Goal: Ask a question

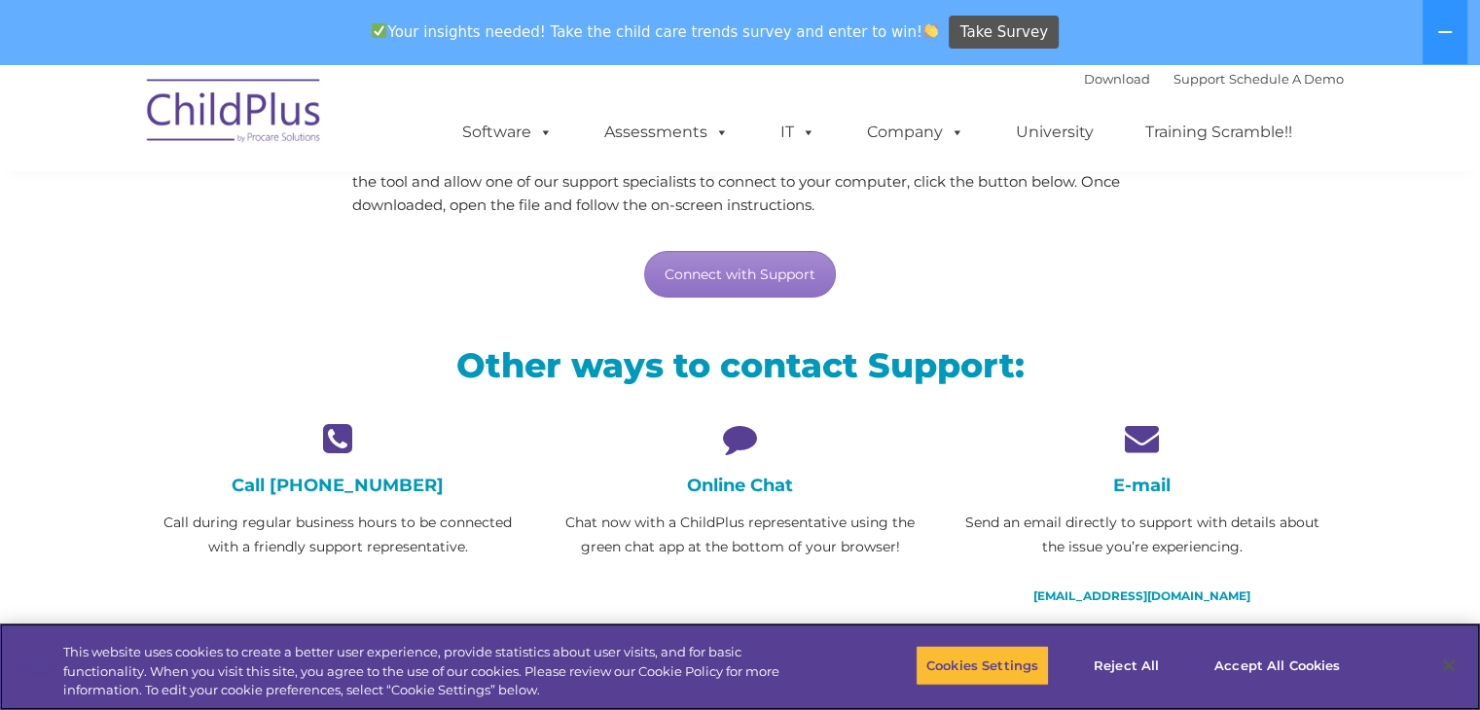
scroll to position [294, 0]
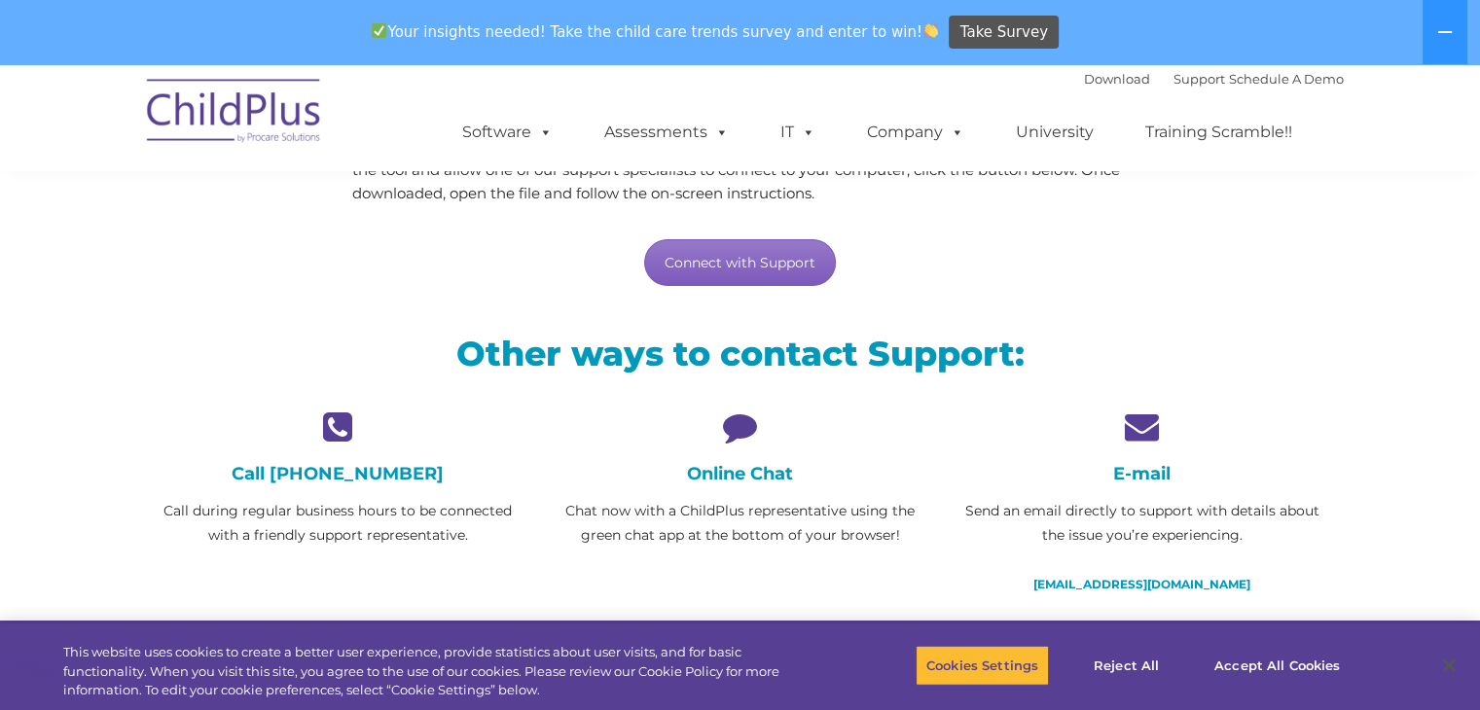
click at [697, 270] on link "Connect with Support" at bounding box center [740, 262] width 192 height 47
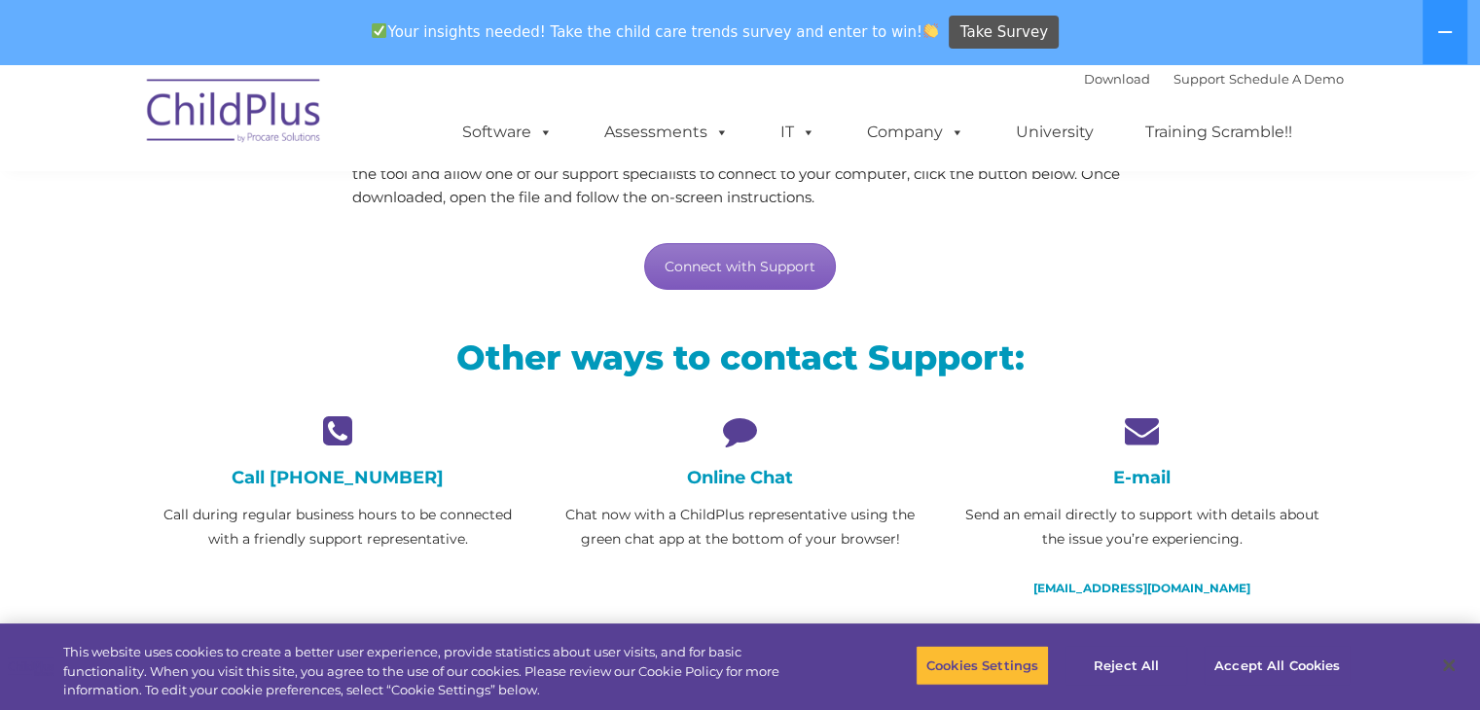
scroll to position [292, 0]
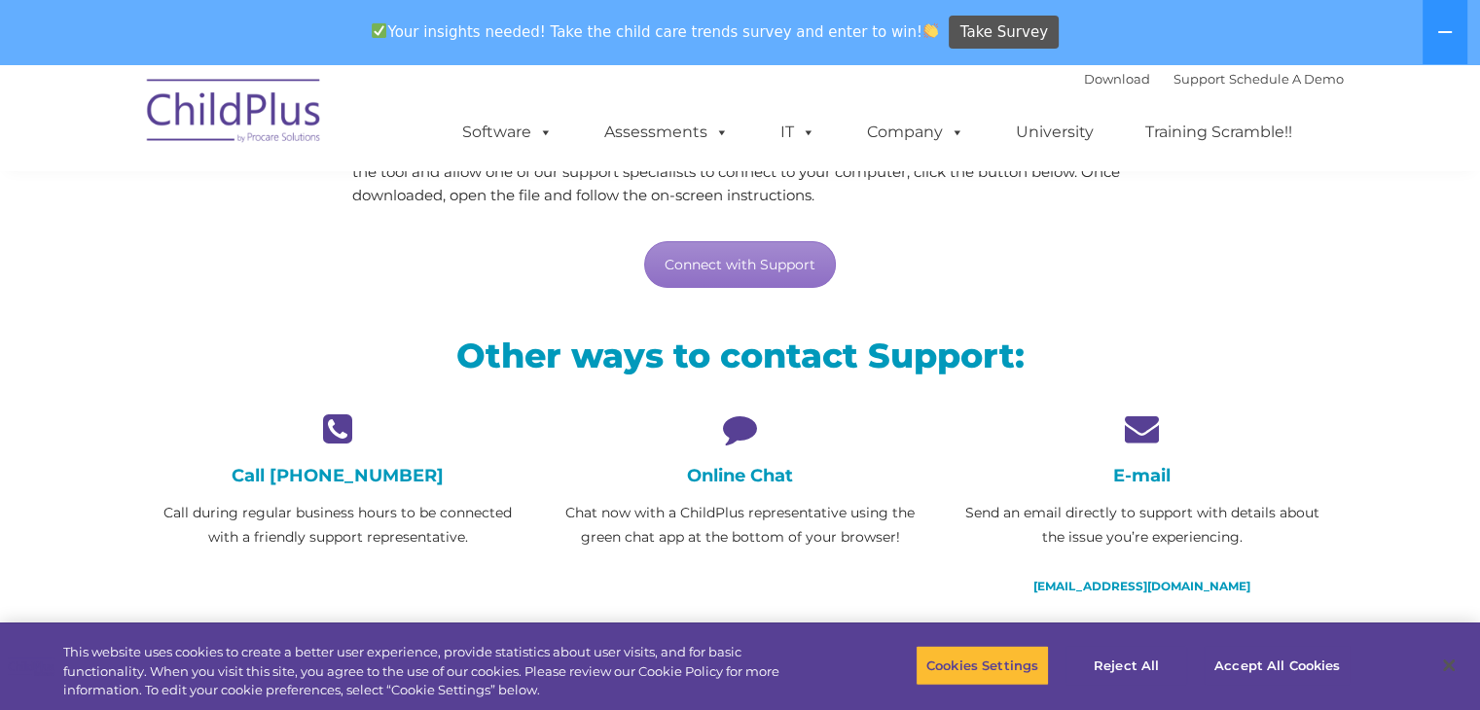
click at [743, 445] on div "Online Chat Chat now with a ChildPlus representative using the green chat app a…" at bounding box center [740, 481] width 373 height 138
click at [721, 477] on h4 "Online Chat" at bounding box center [740, 475] width 373 height 21
click at [738, 441] on icon at bounding box center [740, 429] width 373 height 34
click at [744, 419] on icon at bounding box center [740, 429] width 373 height 34
click at [727, 269] on link "Connect with Support" at bounding box center [740, 264] width 192 height 47
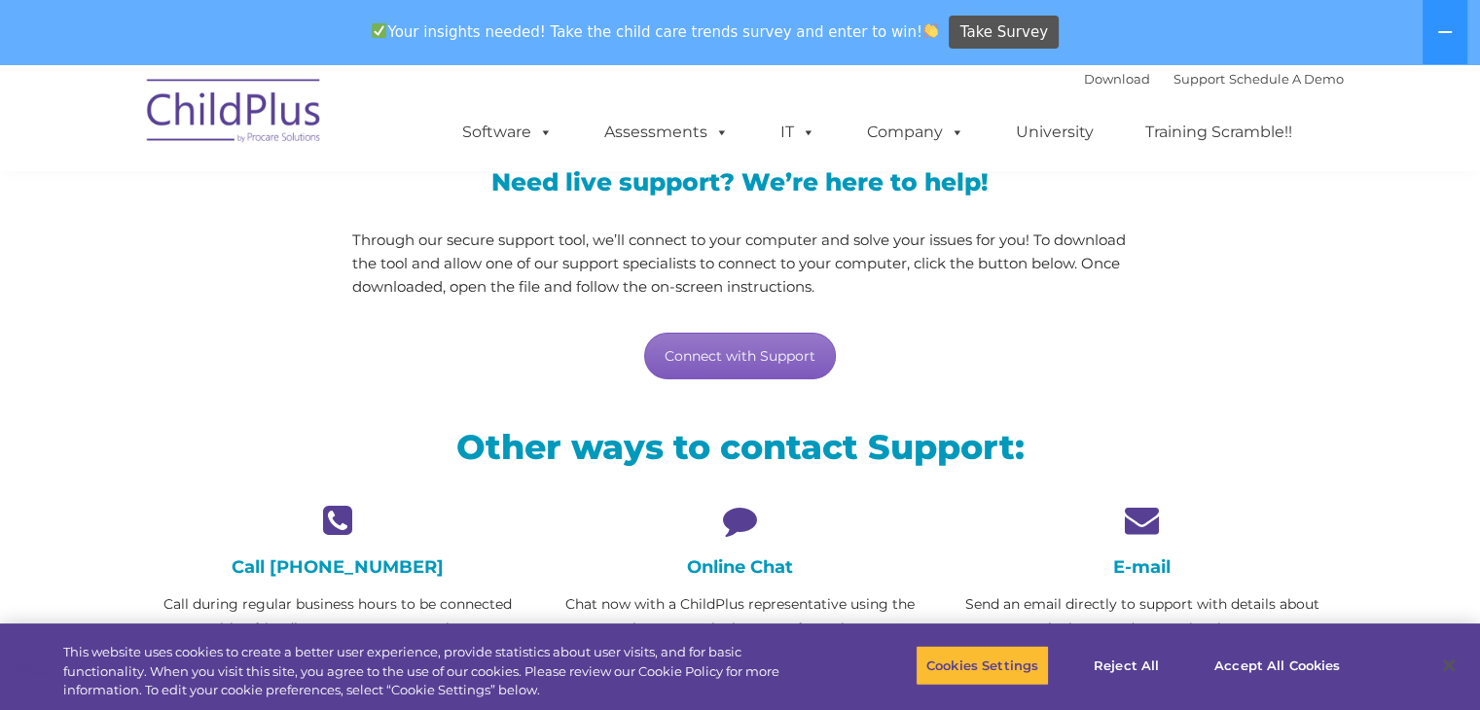
scroll to position [198, 0]
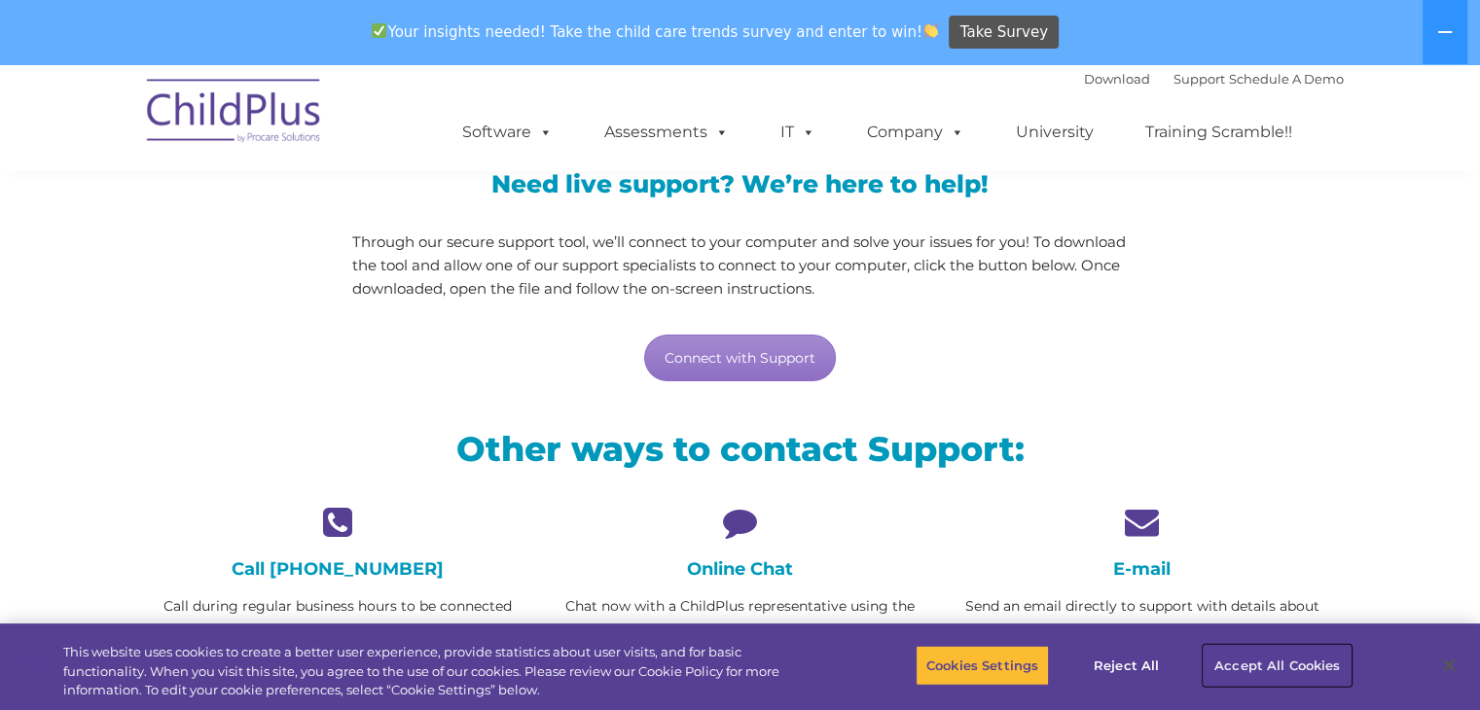
click at [1250, 652] on button "Accept All Cookies" at bounding box center [1277, 665] width 147 height 41
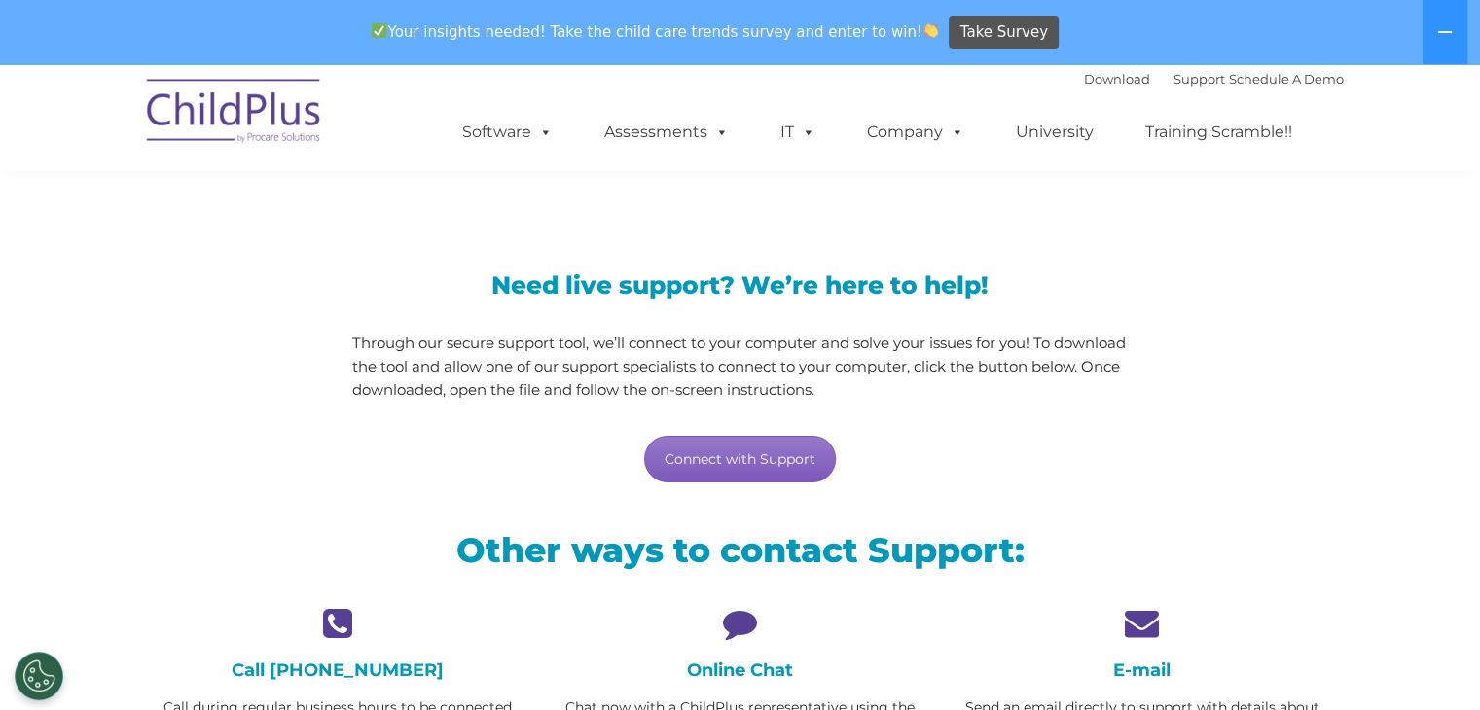
scroll to position [98, 0]
click at [704, 448] on link "Connect with Support" at bounding box center [740, 458] width 192 height 47
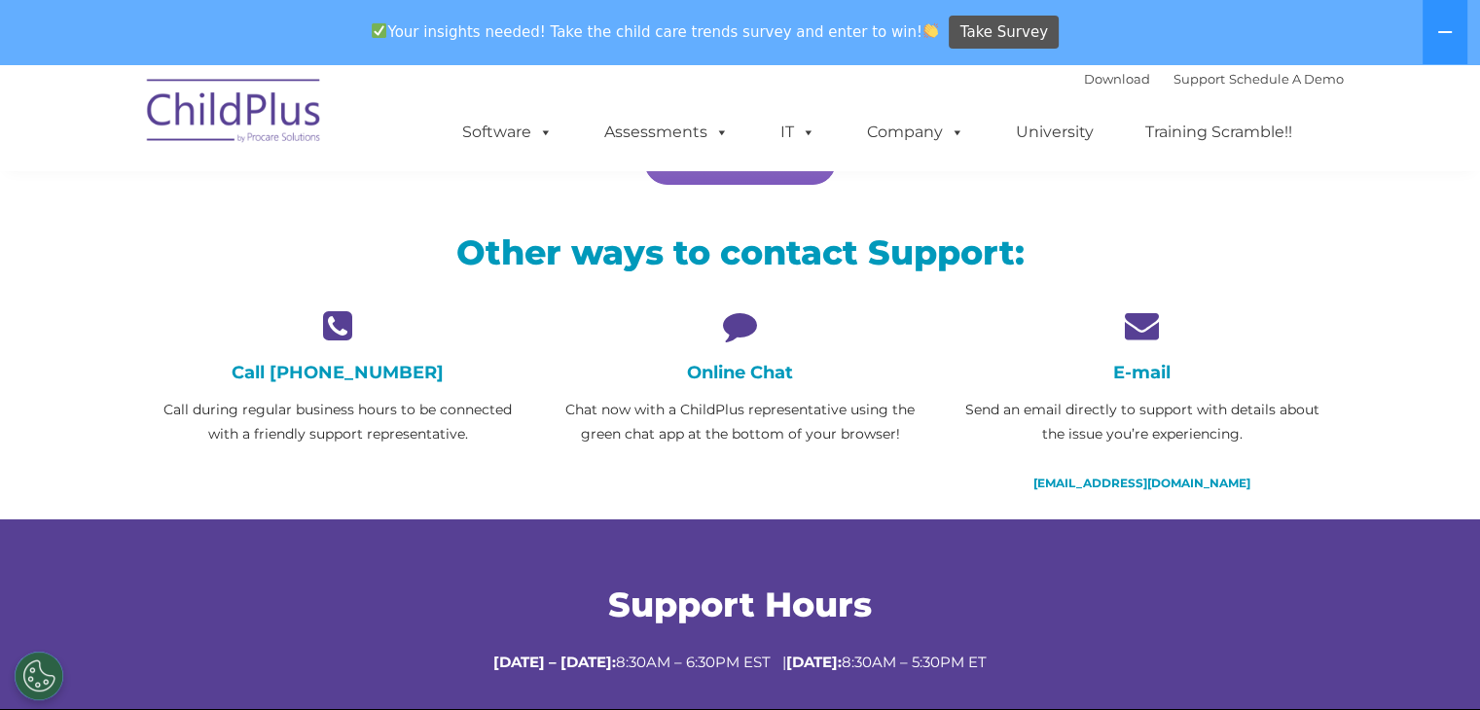
scroll to position [398, 0]
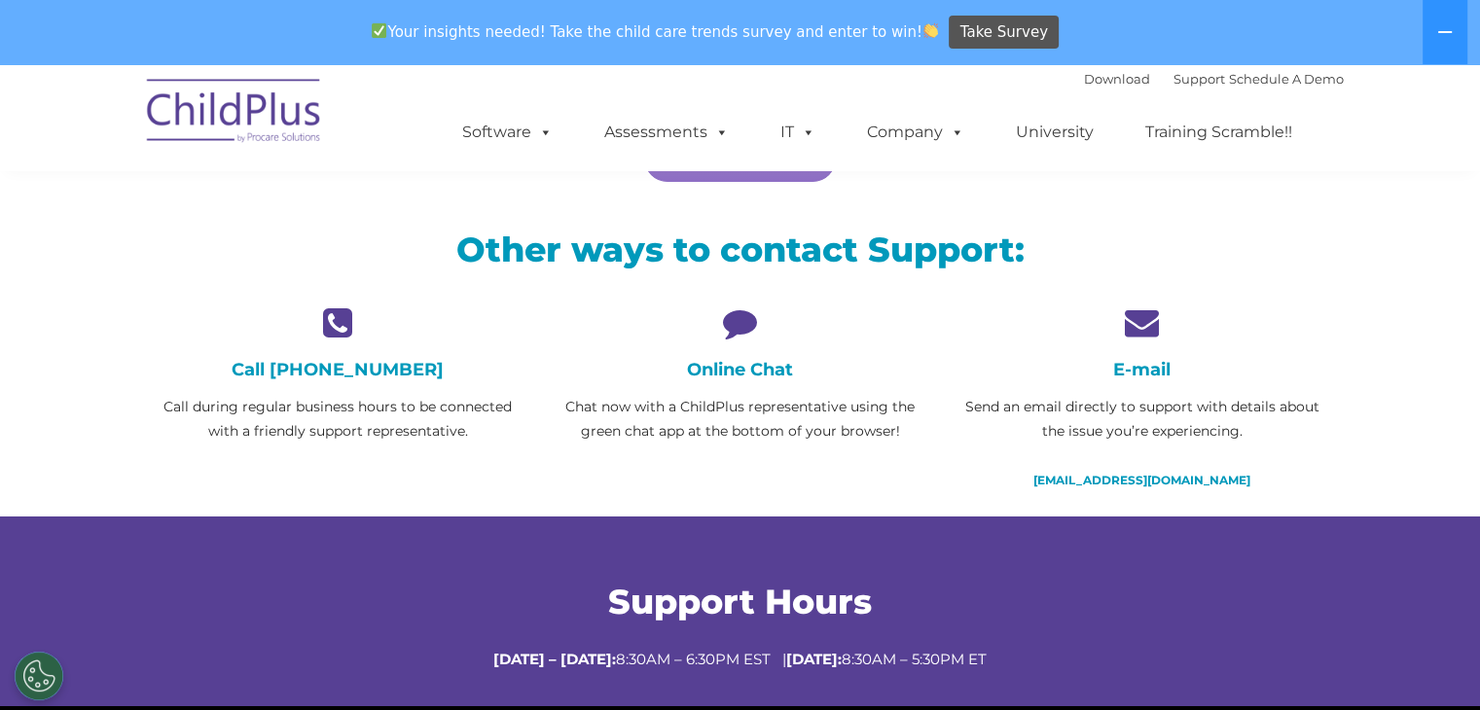
click at [735, 347] on div "Online Chat Chat now with a ChildPlus representative using the green chat app a…" at bounding box center [740, 375] width 373 height 138
click at [728, 372] on h4 "Online Chat" at bounding box center [740, 369] width 373 height 21
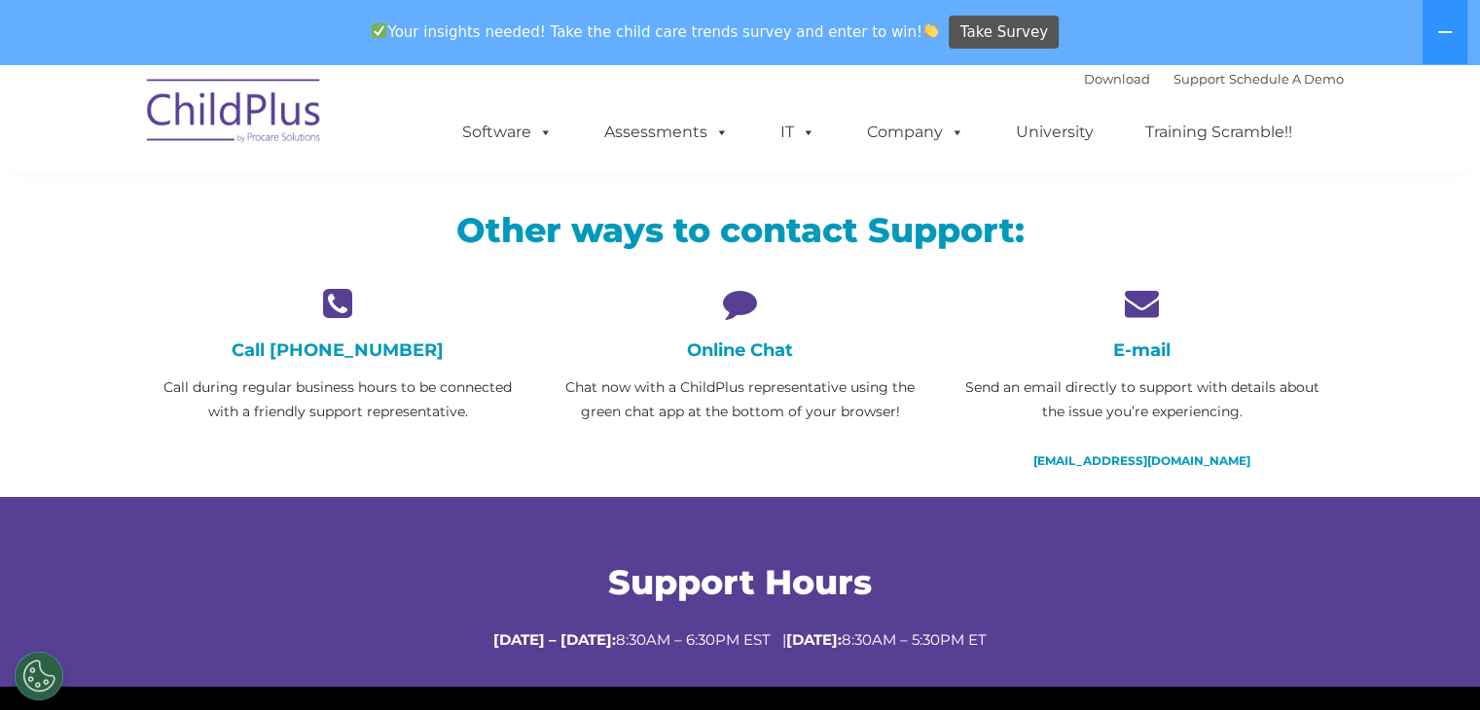
scroll to position [416, 0]
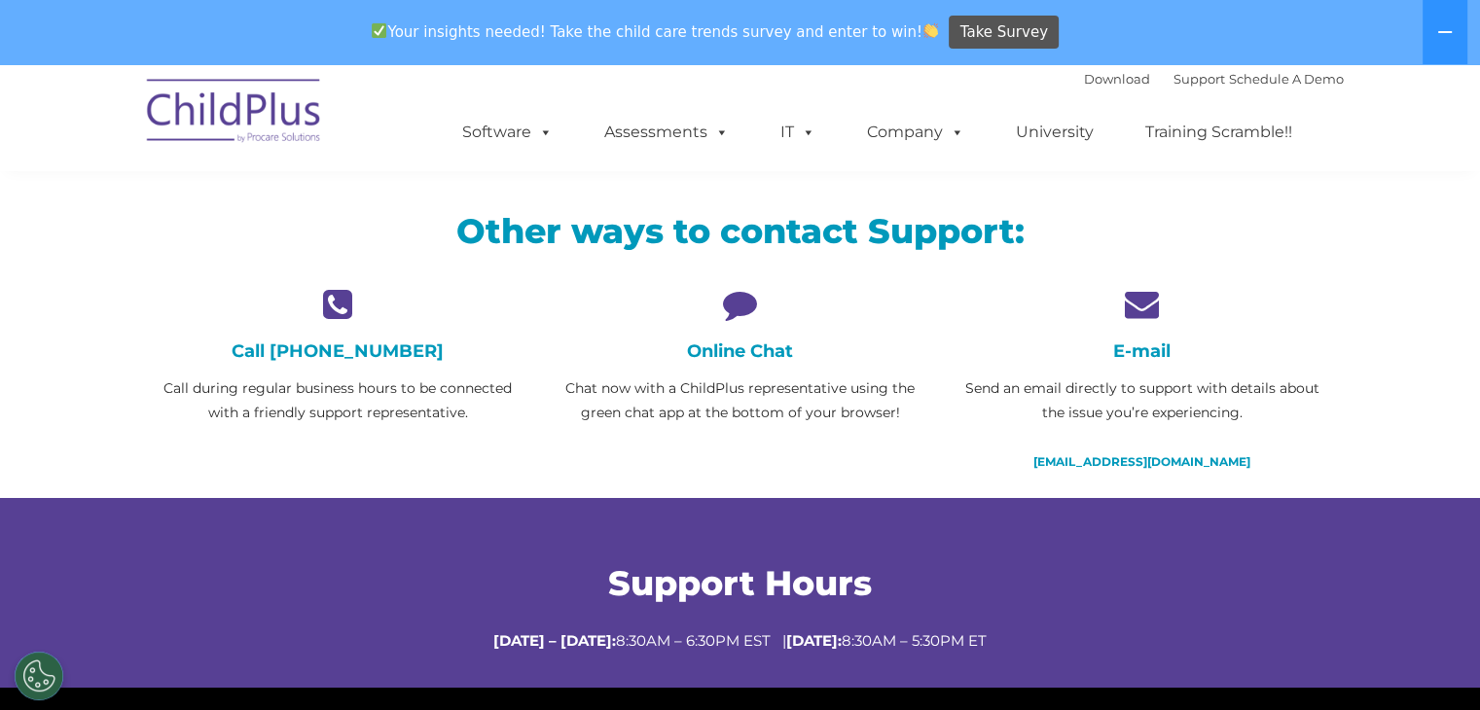
click at [740, 305] on icon at bounding box center [740, 304] width 373 height 34
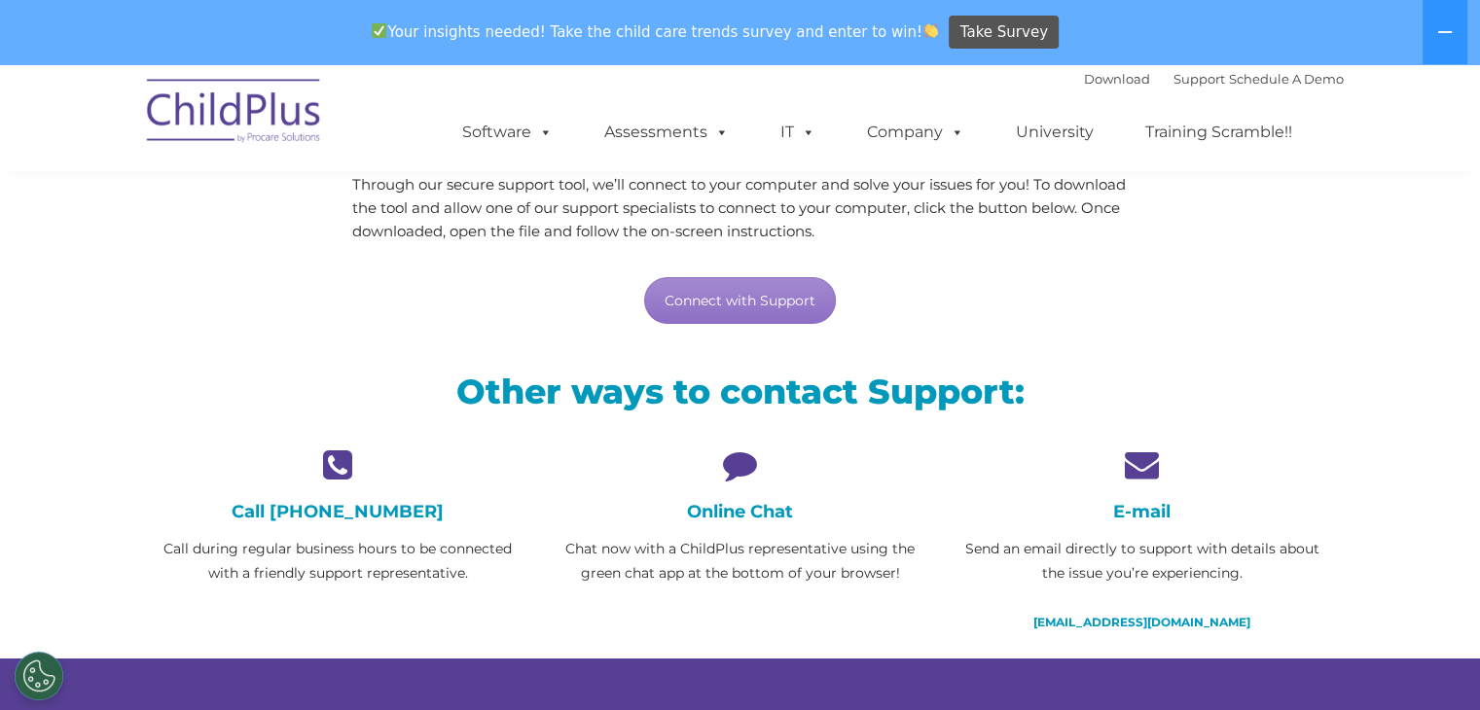
scroll to position [0, 0]
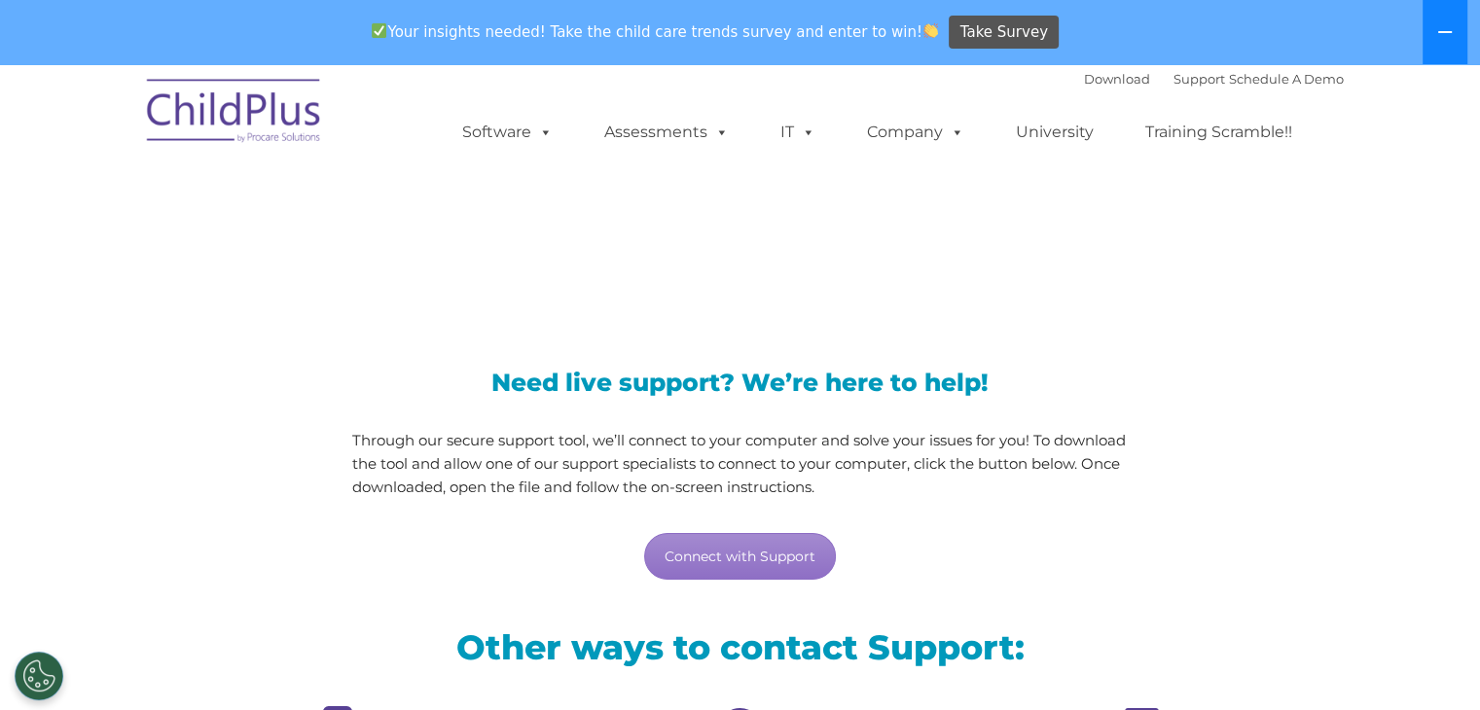
click at [1425, 36] on button at bounding box center [1445, 32] width 45 height 64
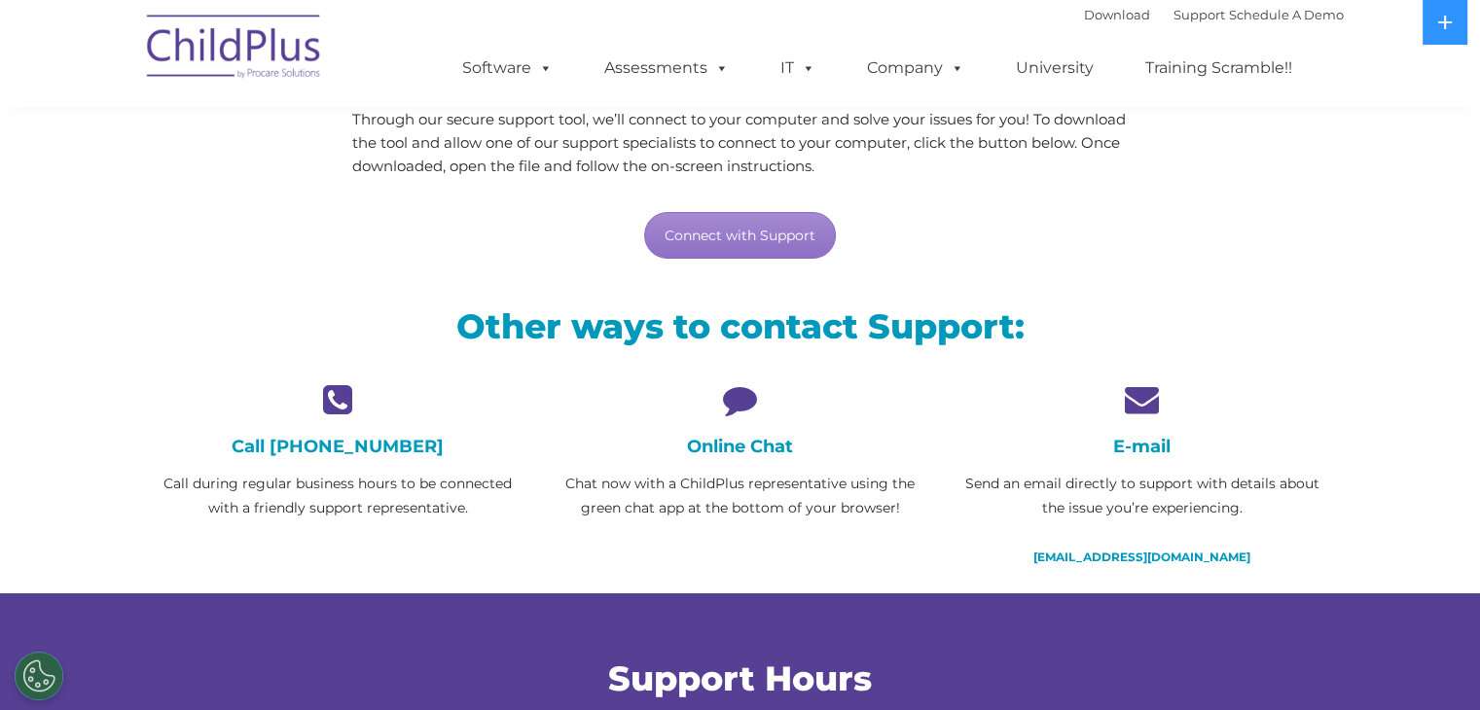
scroll to position [204, 0]
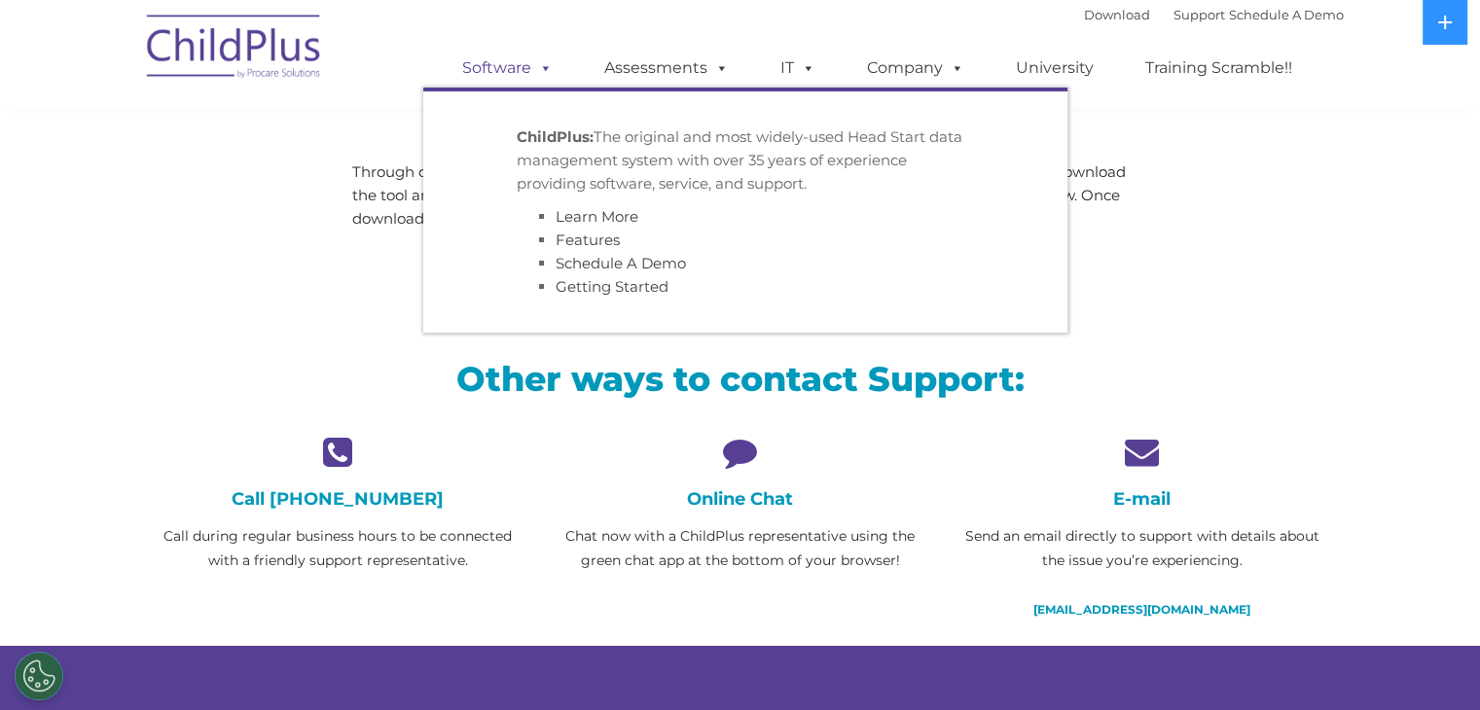
click at [542, 64] on span at bounding box center [541, 67] width 21 height 18
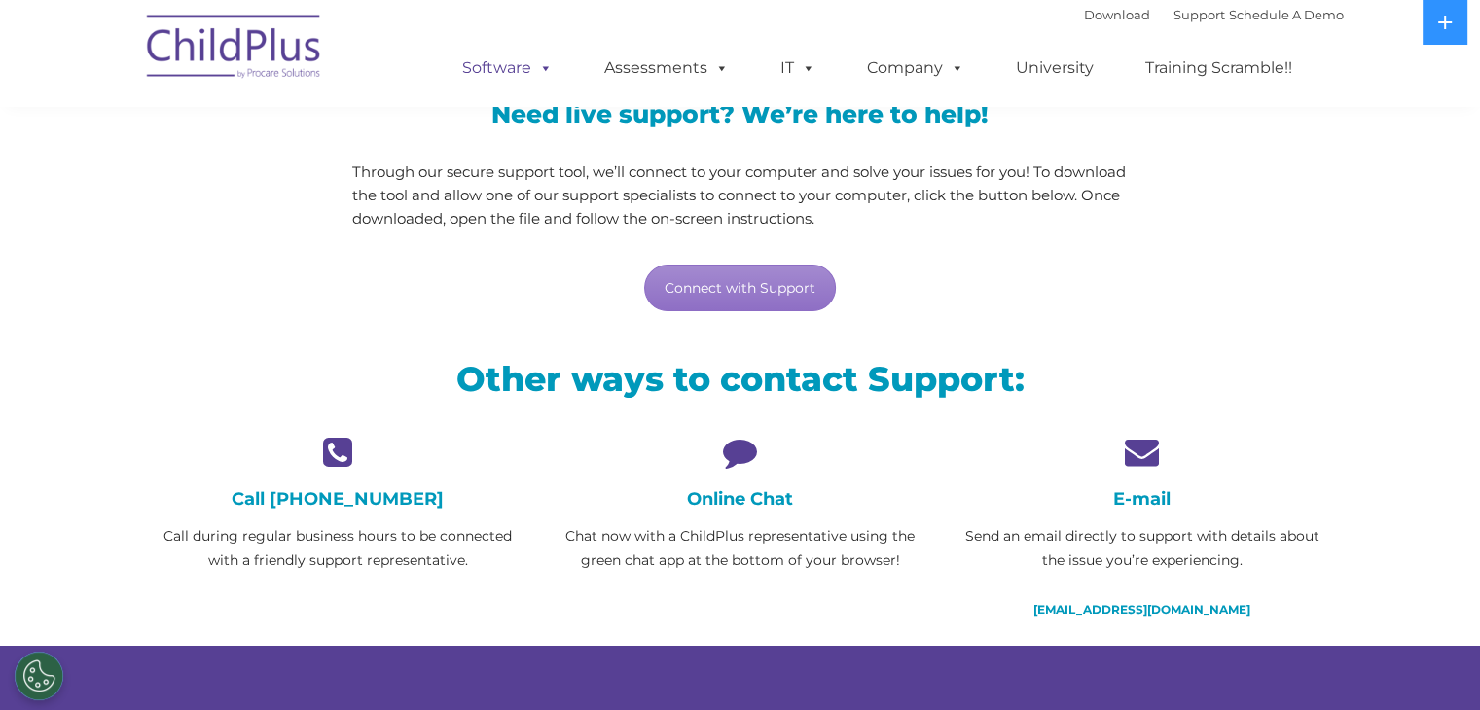
click at [542, 64] on span at bounding box center [541, 67] width 21 height 18
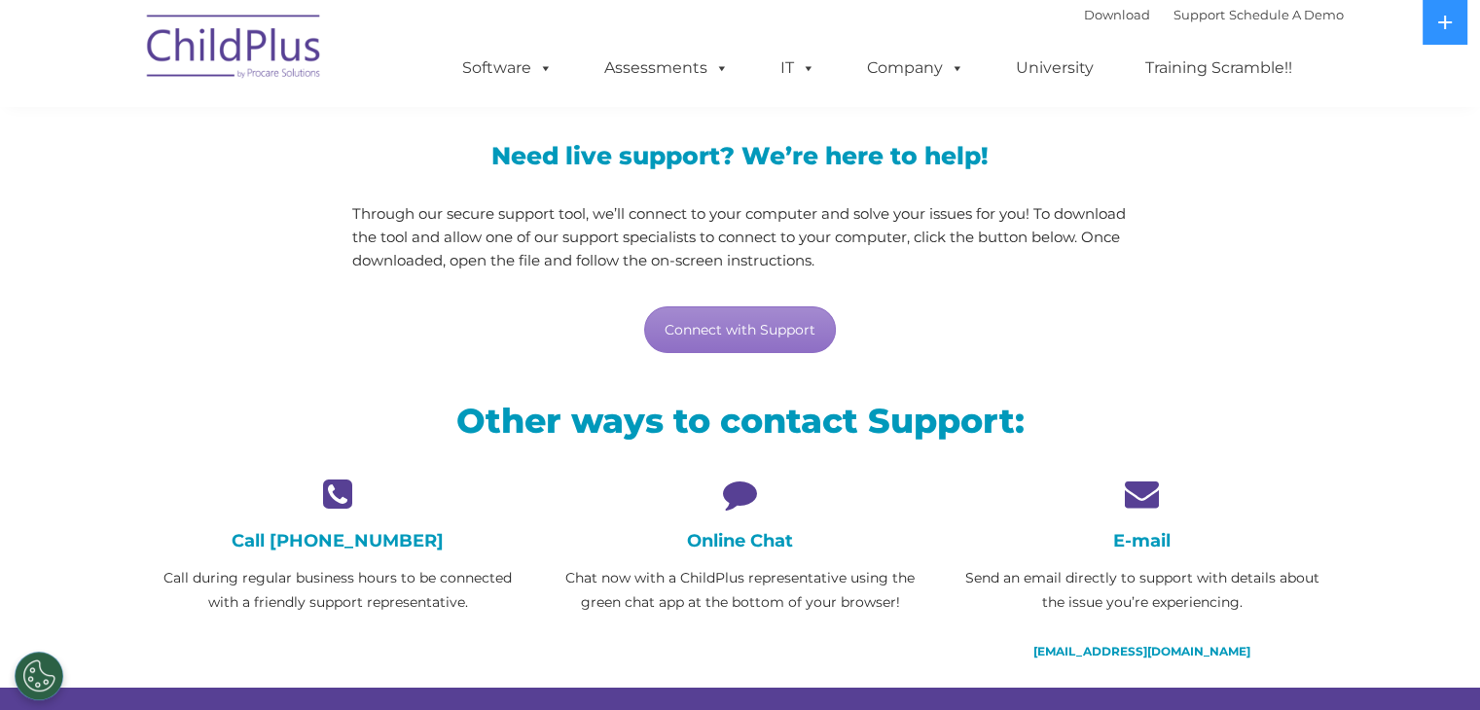
scroll to position [0, 0]
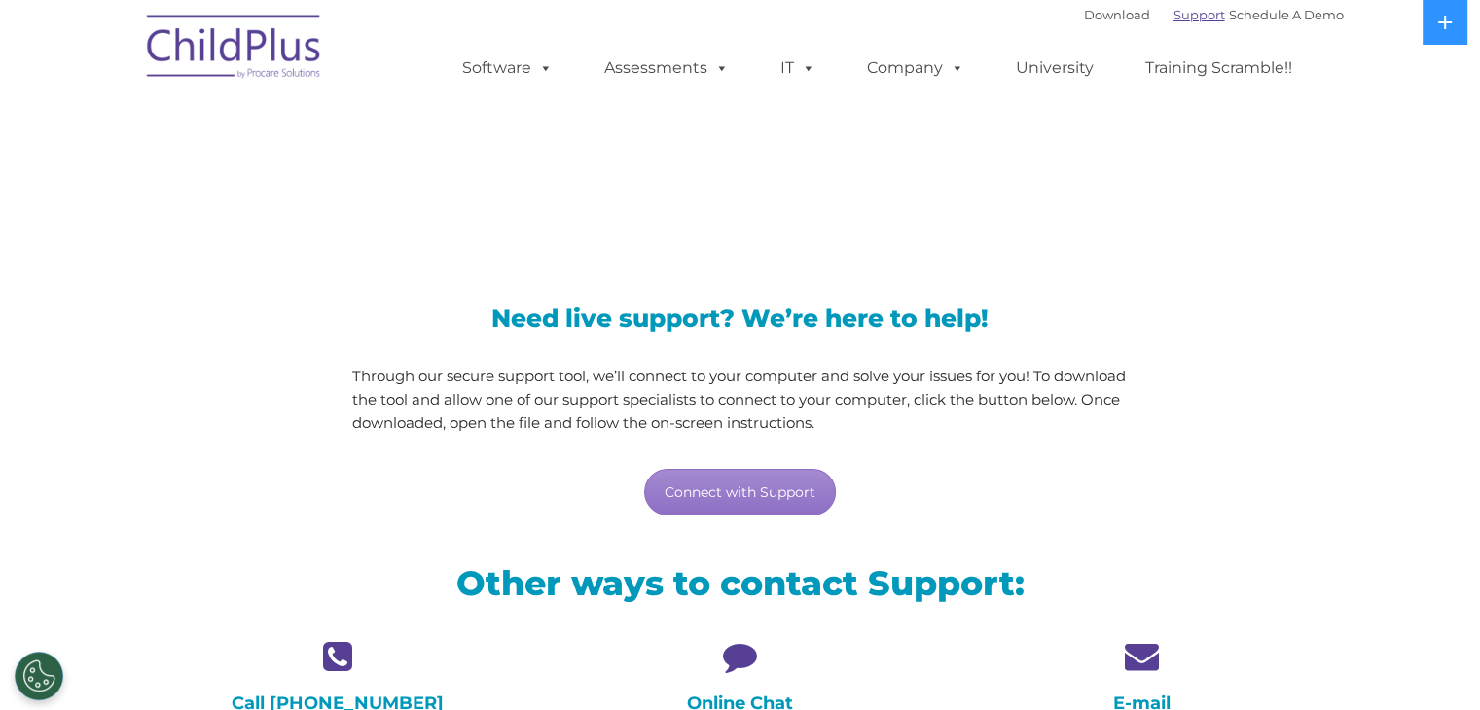
click at [1182, 17] on link "Support" at bounding box center [1199, 15] width 52 height 16
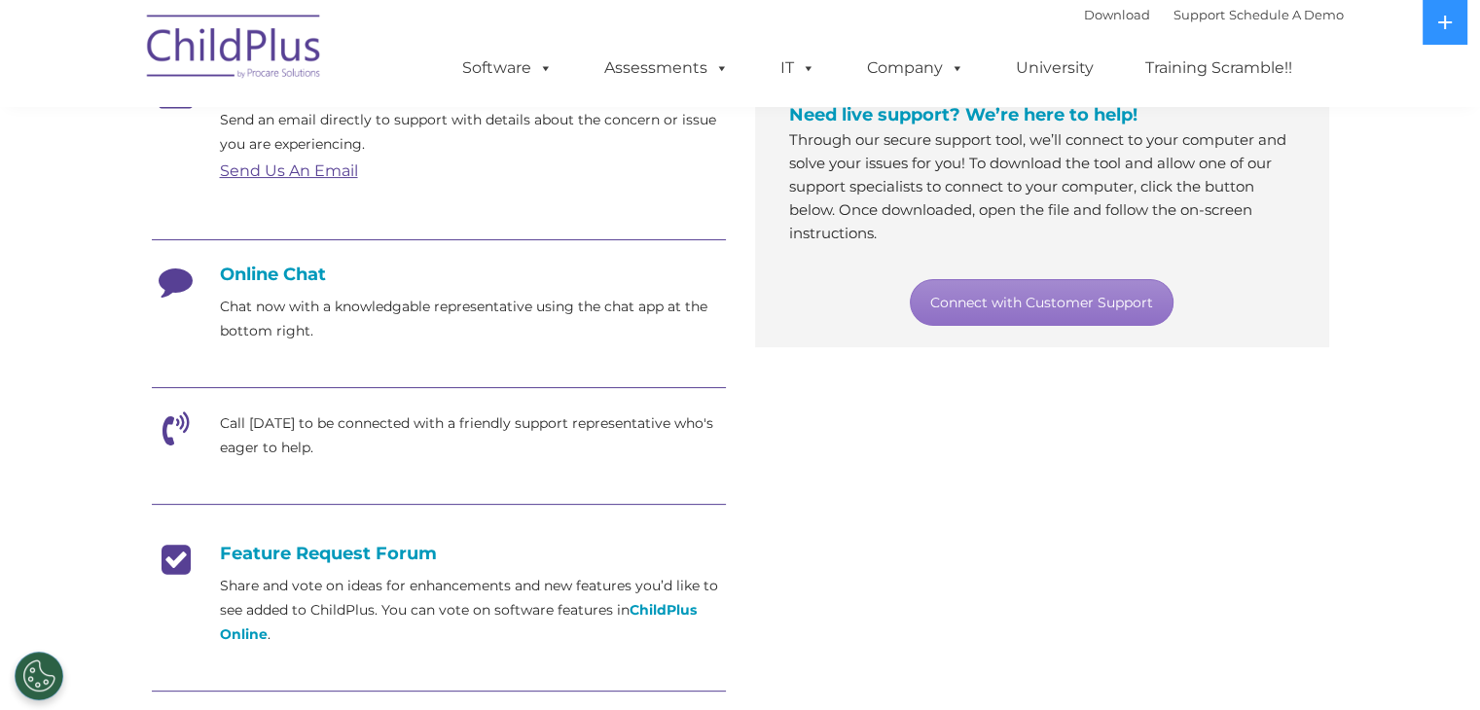
scroll to position [393, 0]
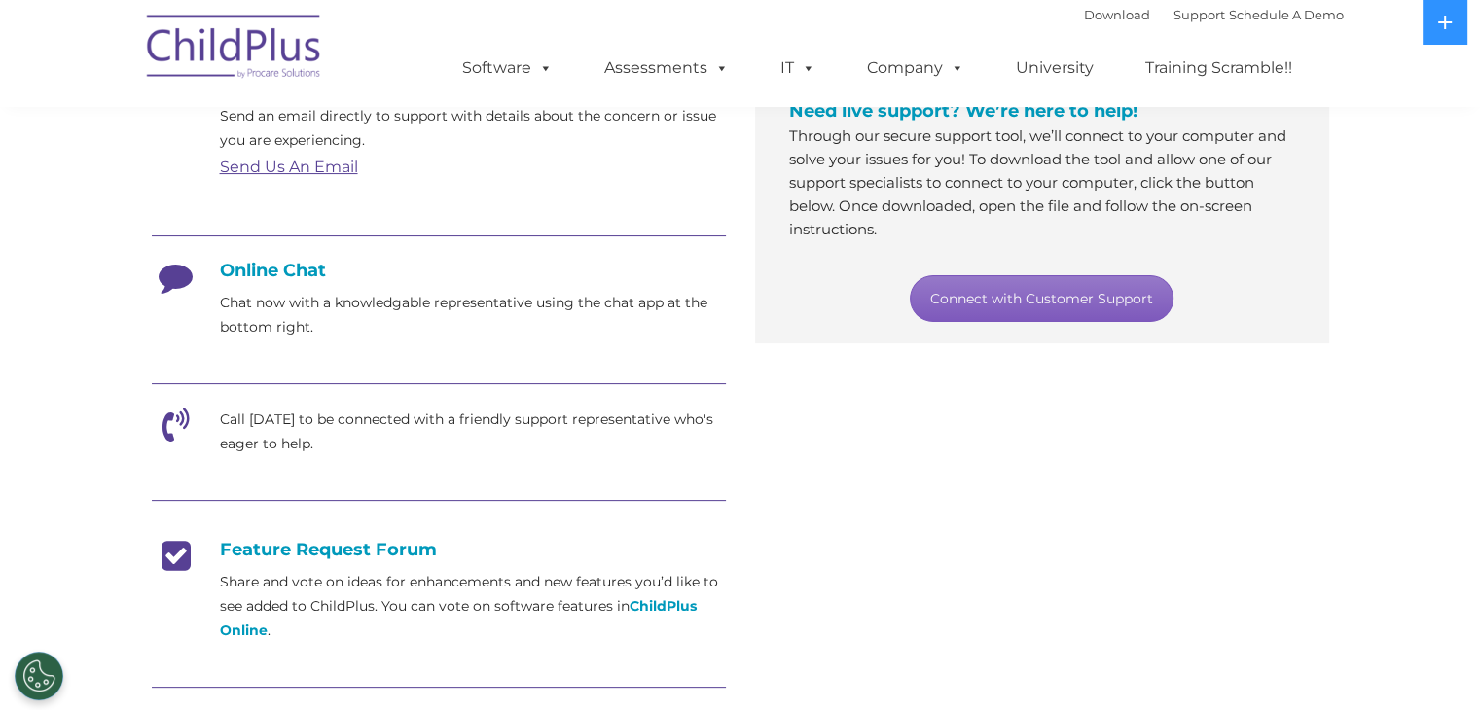
click at [945, 297] on link "Connect with Customer Support" at bounding box center [1042, 298] width 264 height 47
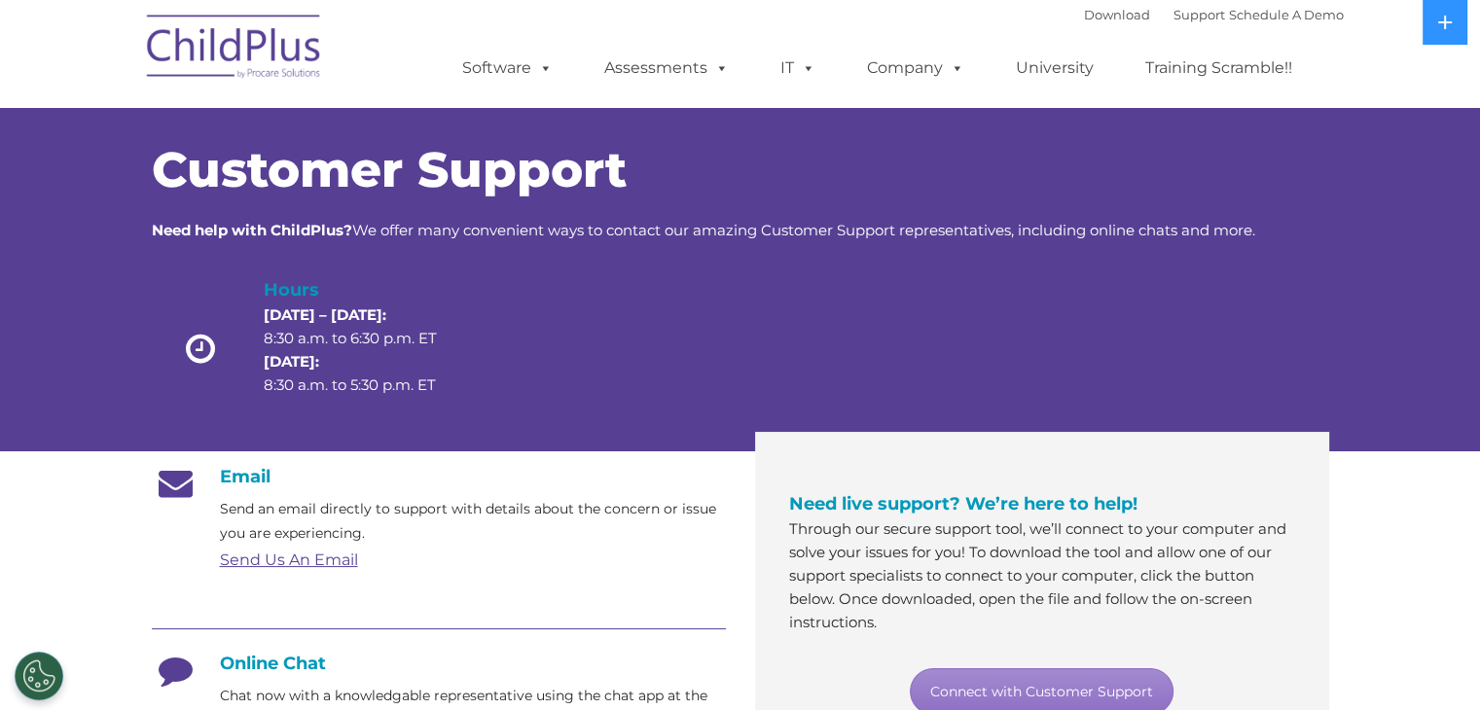
click at [157, 40] on img at bounding box center [234, 49] width 195 height 97
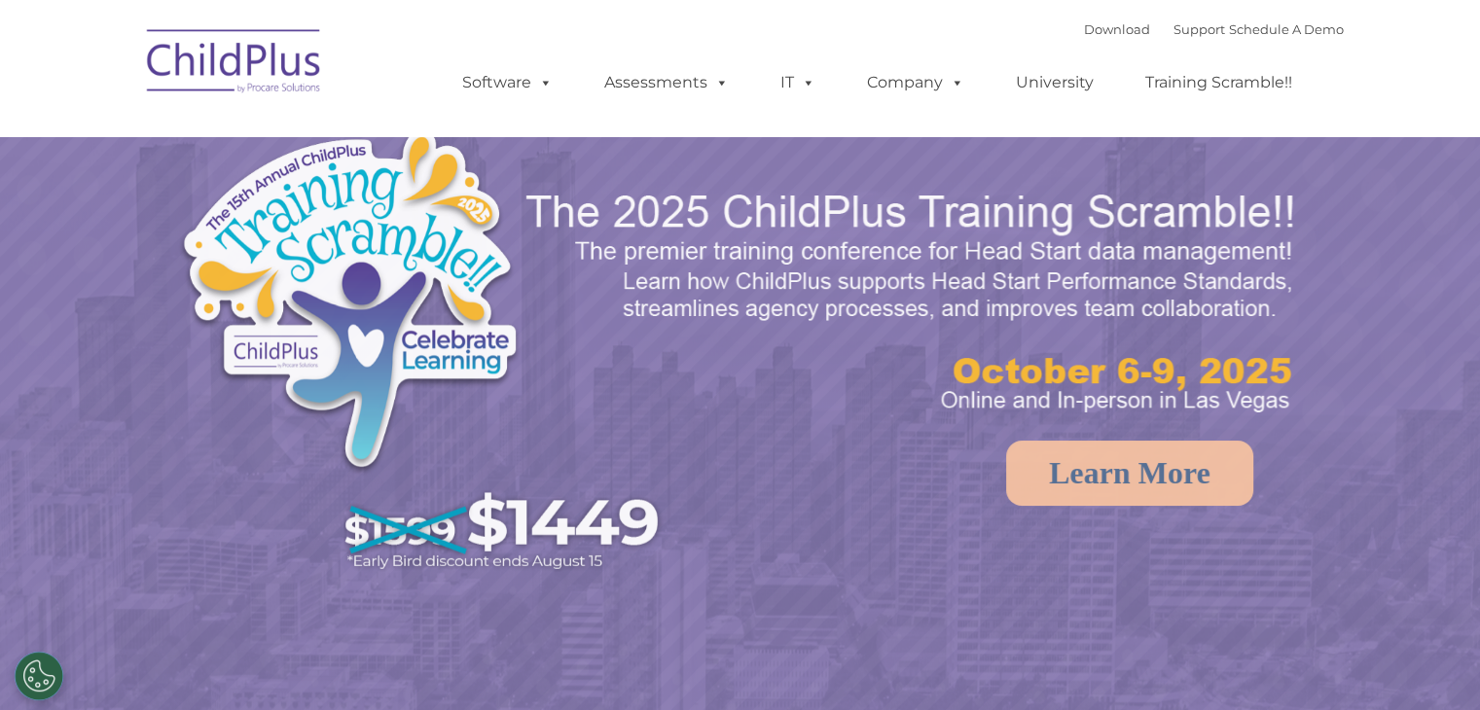
select select "MEDIUM"
